Goal: Task Accomplishment & Management: Use online tool/utility

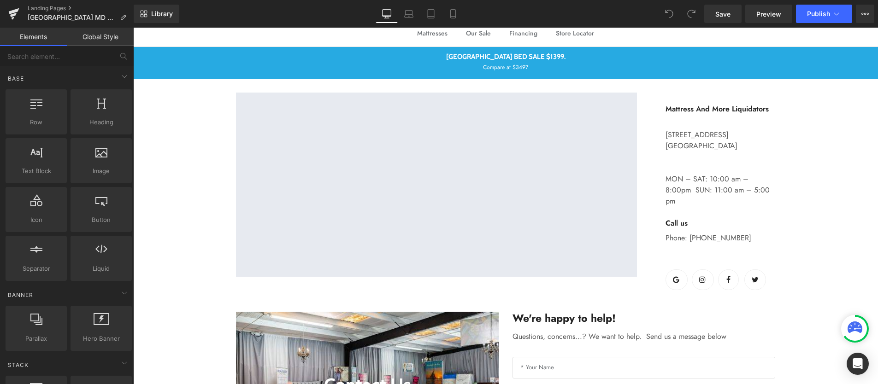
scroll to position [94, 0]
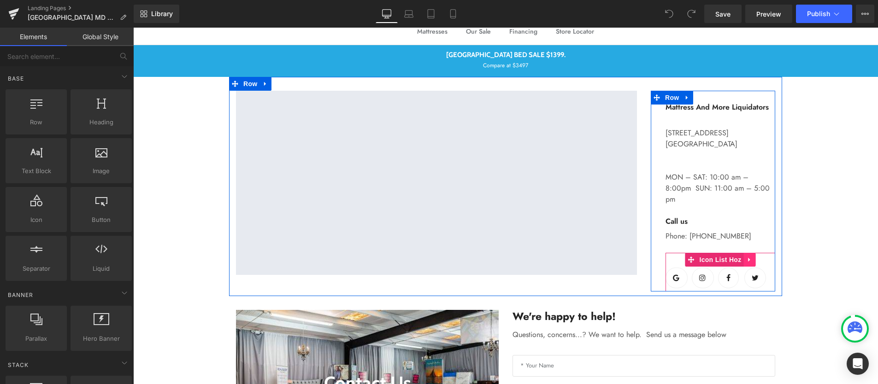
click at [746, 253] on link at bounding box center [750, 260] width 12 height 14
click at [753, 253] on link at bounding box center [756, 260] width 12 height 14
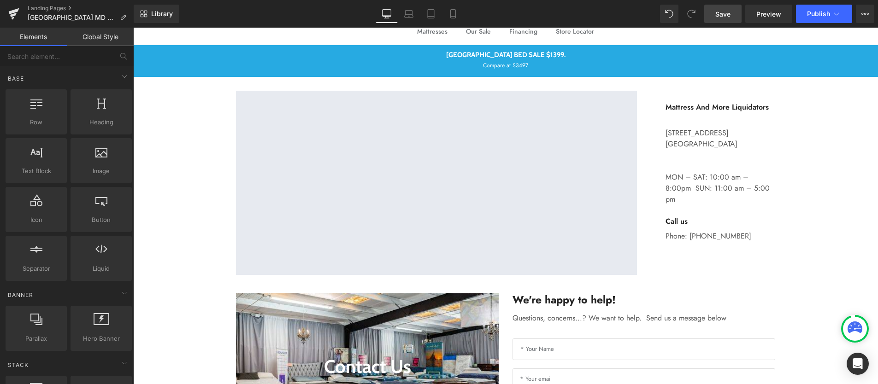
click at [723, 13] on span "Save" at bounding box center [722, 14] width 15 height 10
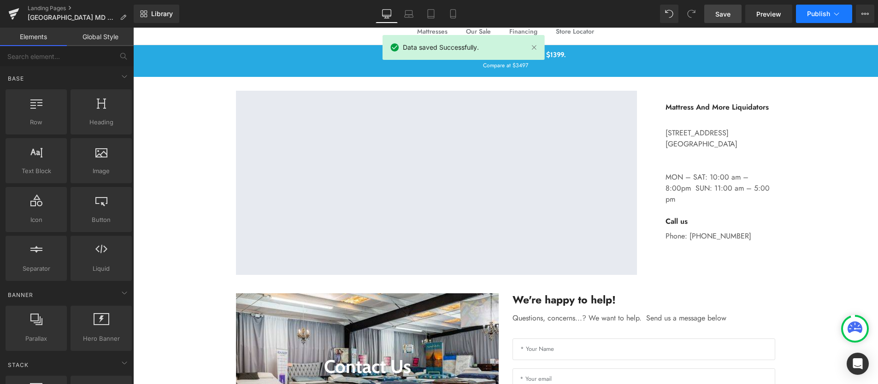
click at [818, 16] on span "Publish" at bounding box center [818, 13] width 23 height 7
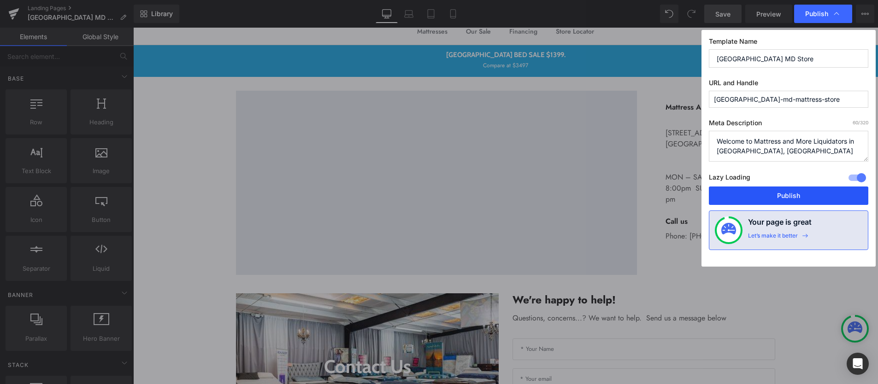
click at [779, 193] on button "Publish" at bounding box center [788, 196] width 159 height 18
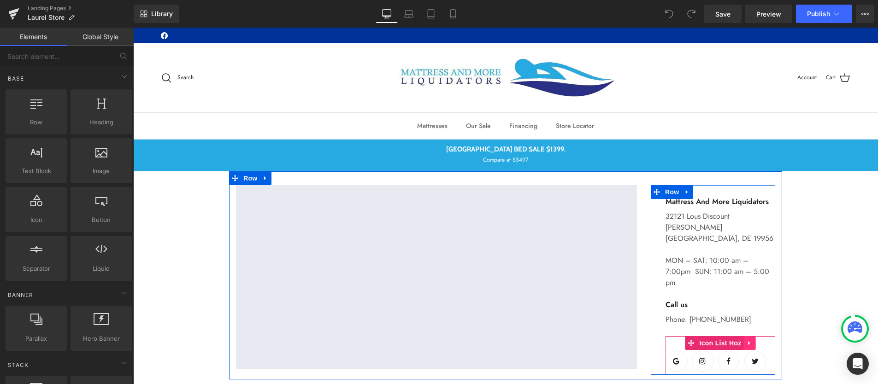
click at [744, 336] on link at bounding box center [750, 343] width 12 height 14
click at [753, 336] on link at bounding box center [756, 343] width 12 height 14
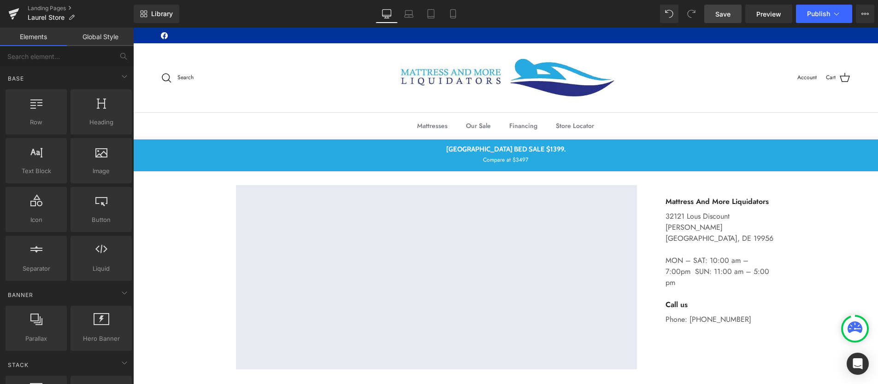
click at [725, 12] on span "Save" at bounding box center [722, 14] width 15 height 10
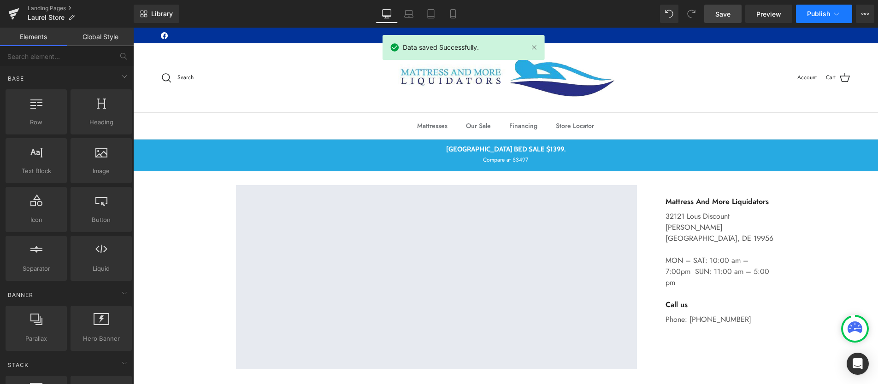
click at [821, 12] on span "Publish" at bounding box center [818, 13] width 23 height 7
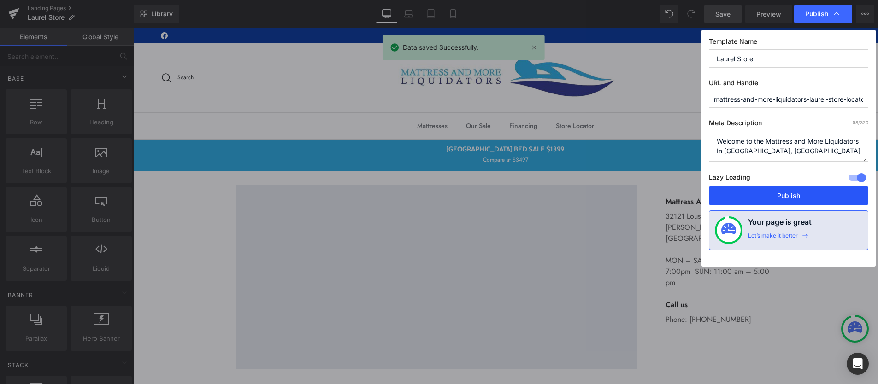
click at [786, 198] on button "Publish" at bounding box center [788, 196] width 159 height 18
